Goal: Check status: Check status

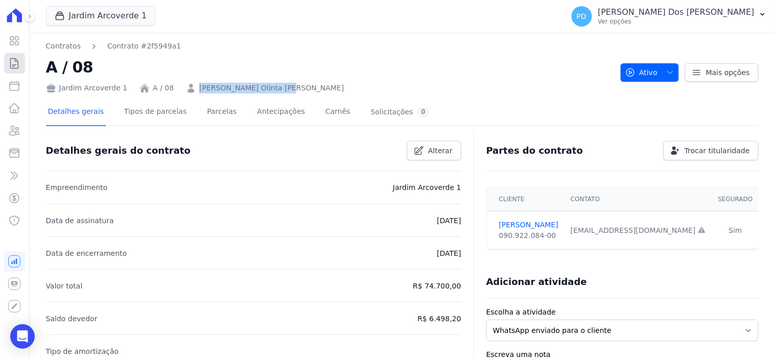
drag, startPoint x: 0, startPoint y: 0, endPoint x: 18, endPoint y: 59, distance: 62.1
click at [18, 59] on icon at bounding box center [14, 63] width 12 height 12
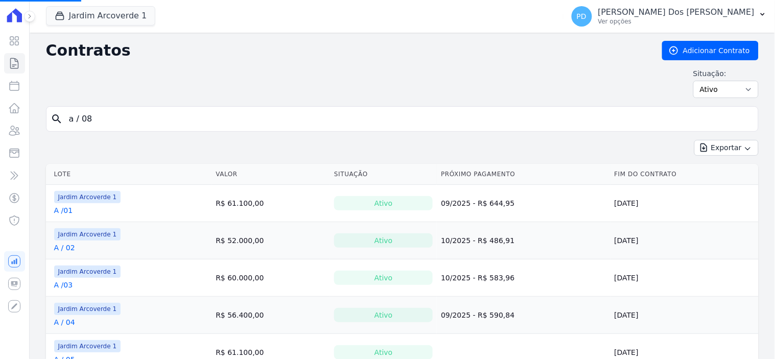
click at [149, 114] on input "a / 08" at bounding box center [408, 119] width 691 height 20
click at [146, 121] on input "search" at bounding box center [408, 119] width 691 height 20
type input "g / 08"
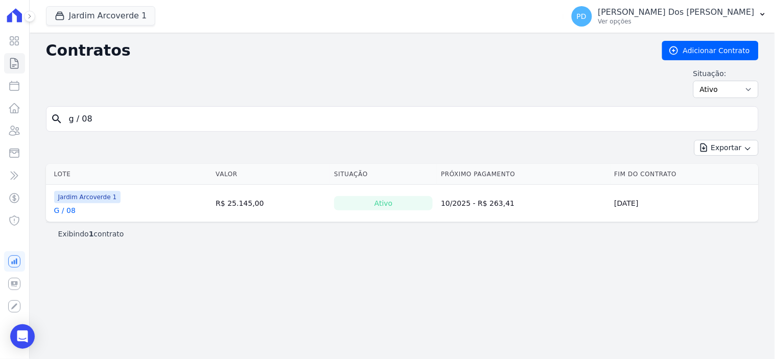
click at [64, 213] on link "G / 08" at bounding box center [64, 210] width 21 height 10
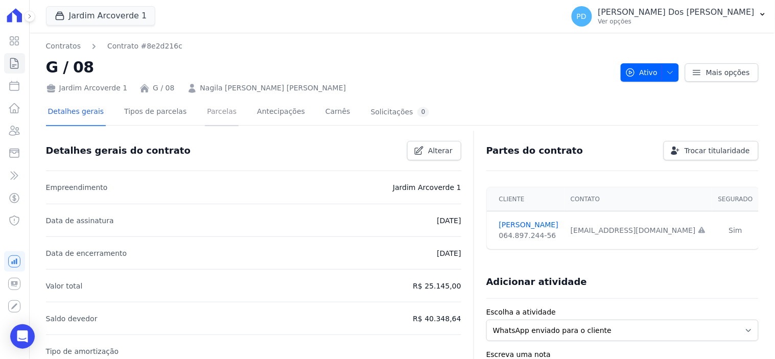
click at [211, 115] on link "Parcelas" at bounding box center [222, 112] width 34 height 27
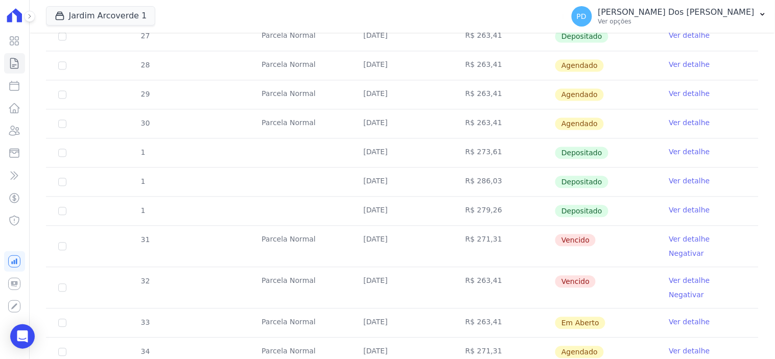
scroll to position [511, 0]
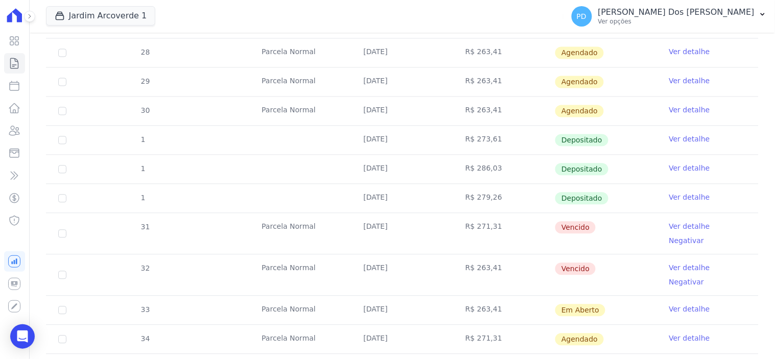
click at [681, 227] on link "Ver detalhe" at bounding box center [689, 227] width 41 height 10
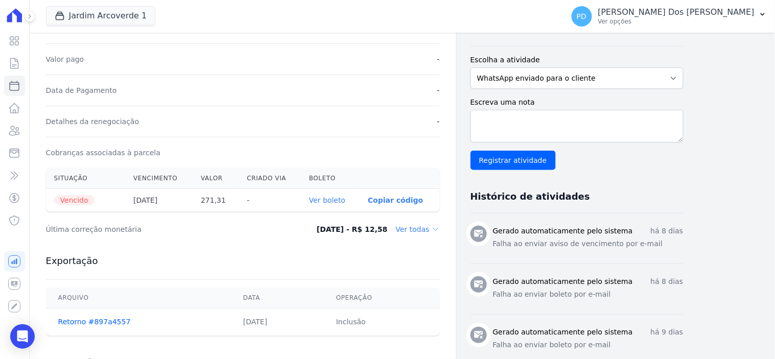
scroll to position [284, 0]
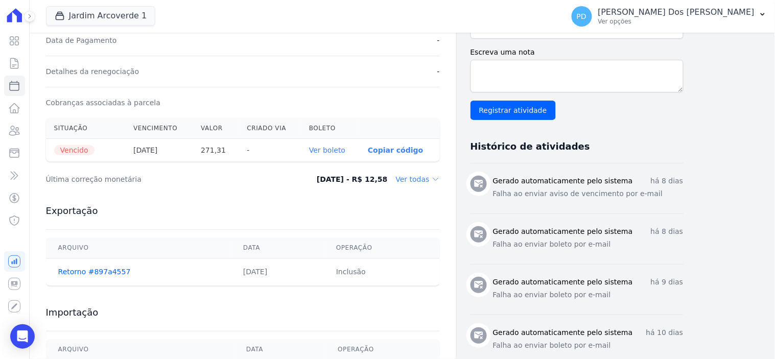
click at [334, 150] on link "Ver boleto" at bounding box center [327, 150] width 36 height 8
click at [18, 60] on icon at bounding box center [14, 63] width 12 height 12
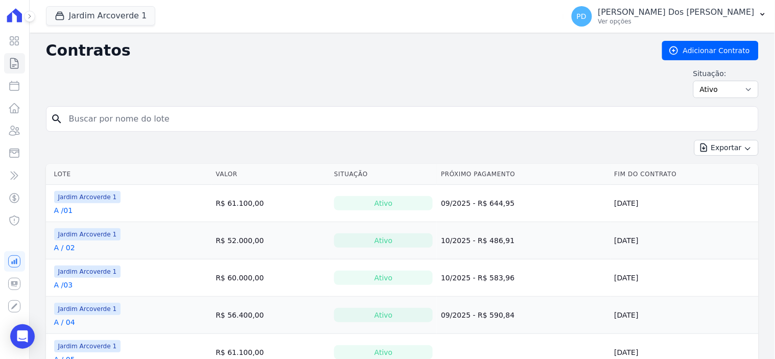
click at [309, 124] on input "search" at bounding box center [408, 119] width 691 height 20
type input "k / 07"
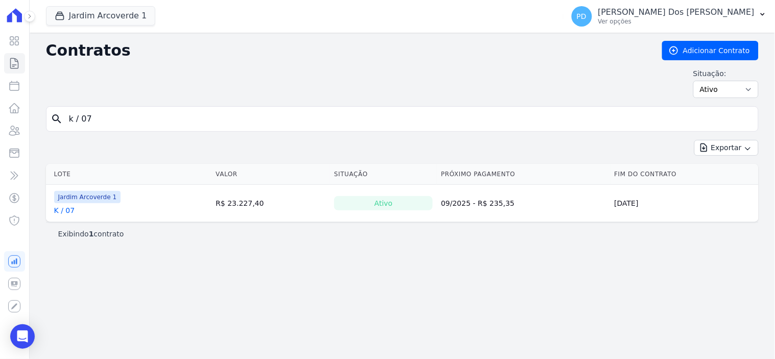
click at [66, 211] on link "K / 07" at bounding box center [64, 210] width 21 height 10
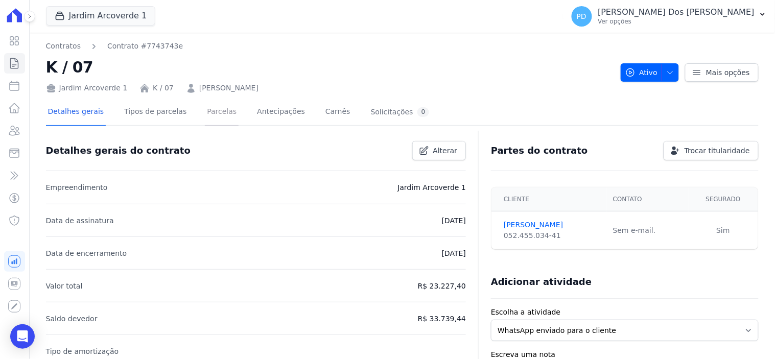
click at [206, 110] on link "Parcelas" at bounding box center [222, 112] width 34 height 27
